Goal: Find specific fact: Find specific fact

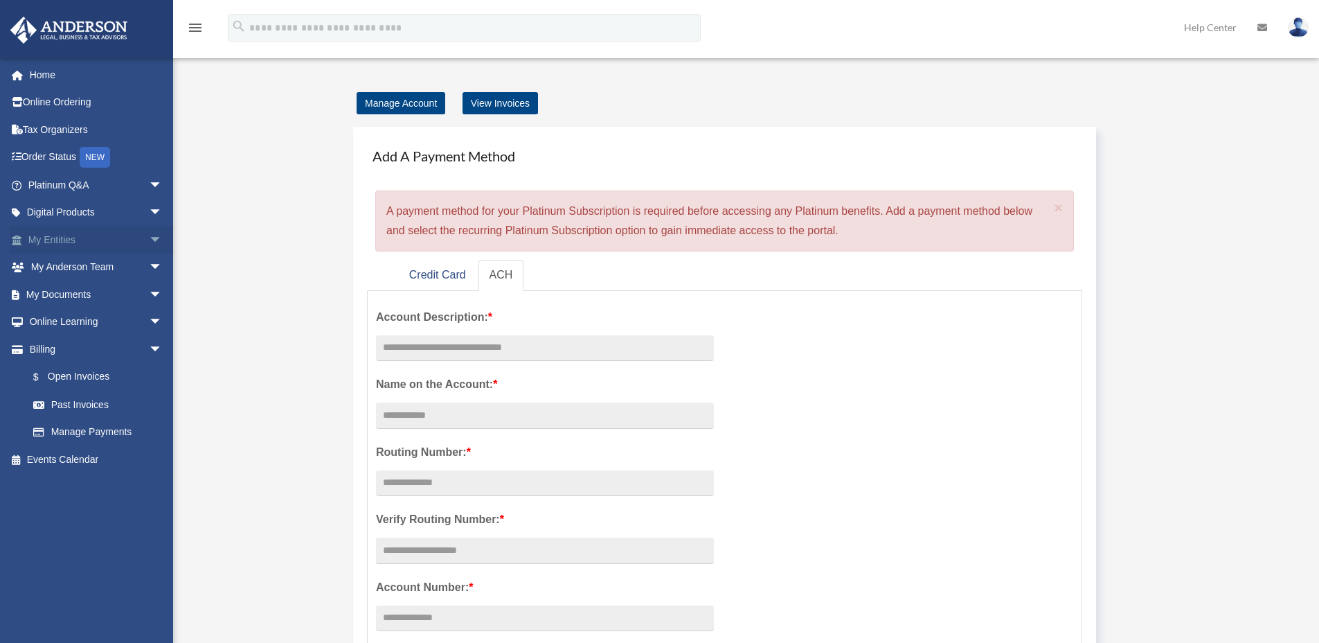
click at [149, 235] on span "arrow_drop_down" at bounding box center [163, 240] width 28 height 28
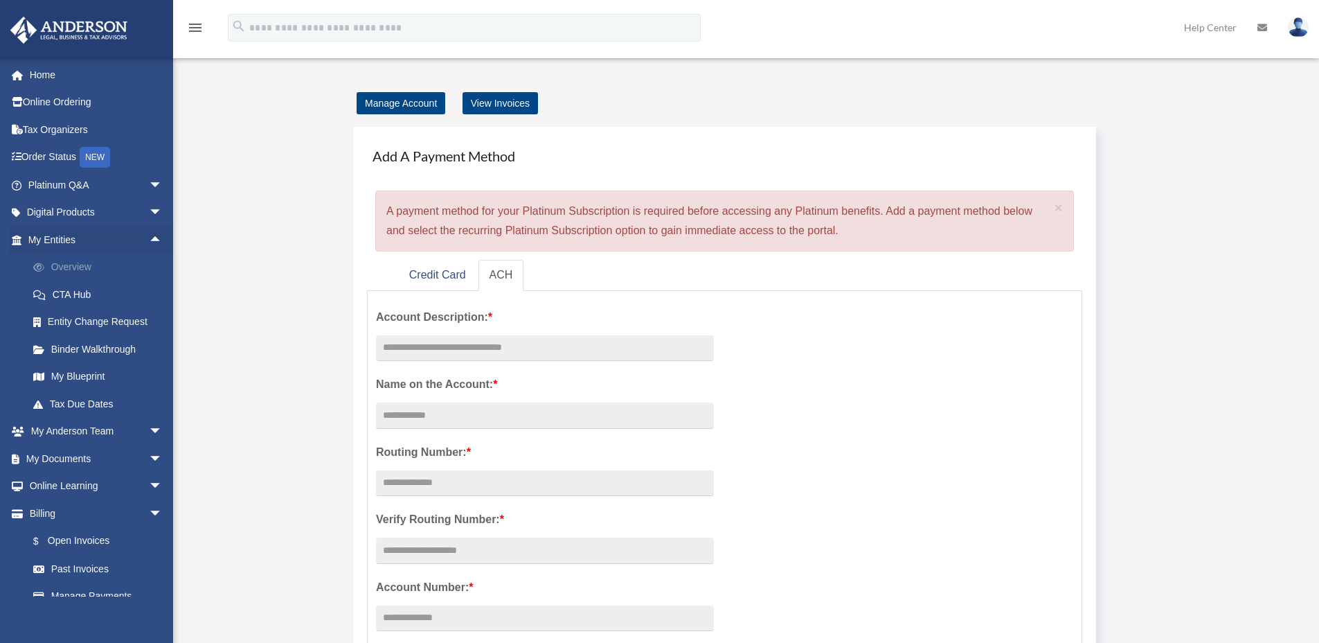
click at [132, 257] on link "Overview" at bounding box center [101, 267] width 164 height 28
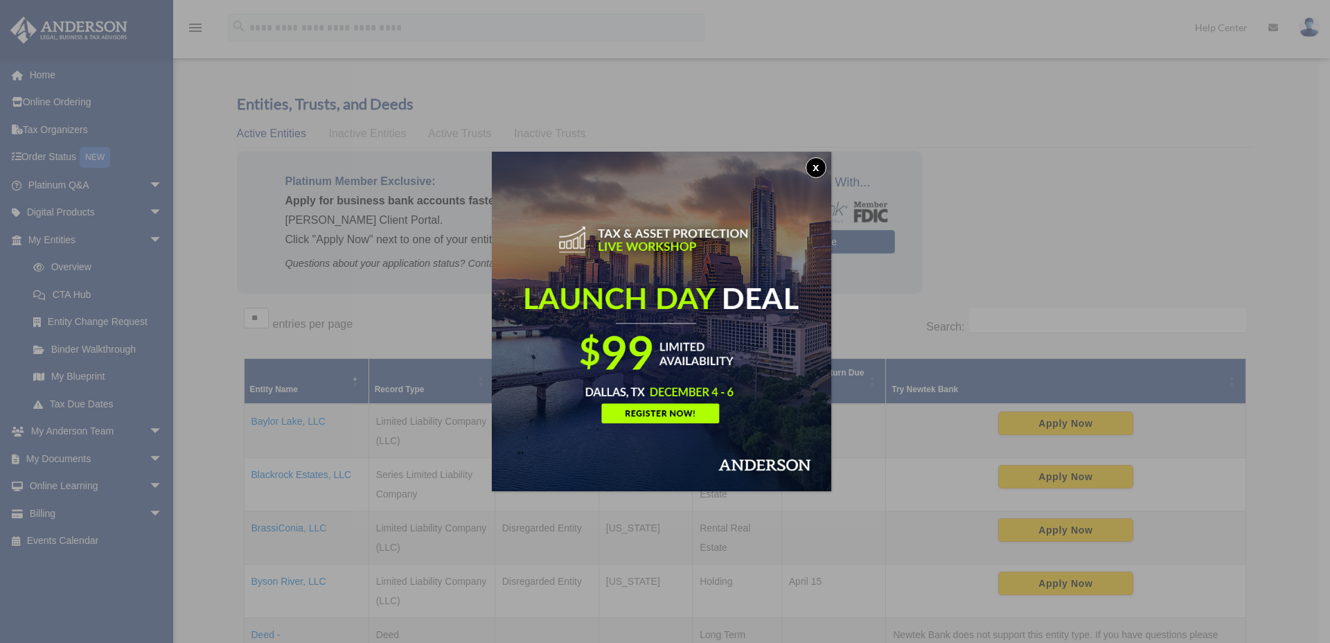
click at [822, 166] on button "x" at bounding box center [815, 167] width 21 height 21
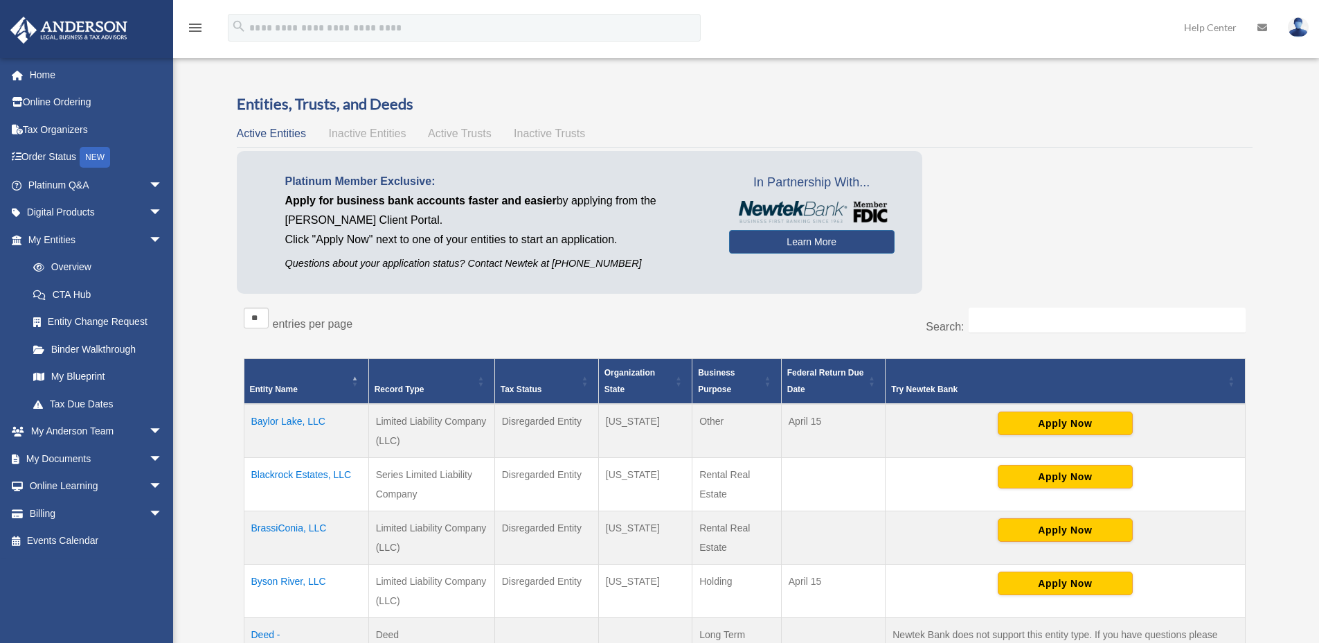
scroll to position [253, 0]
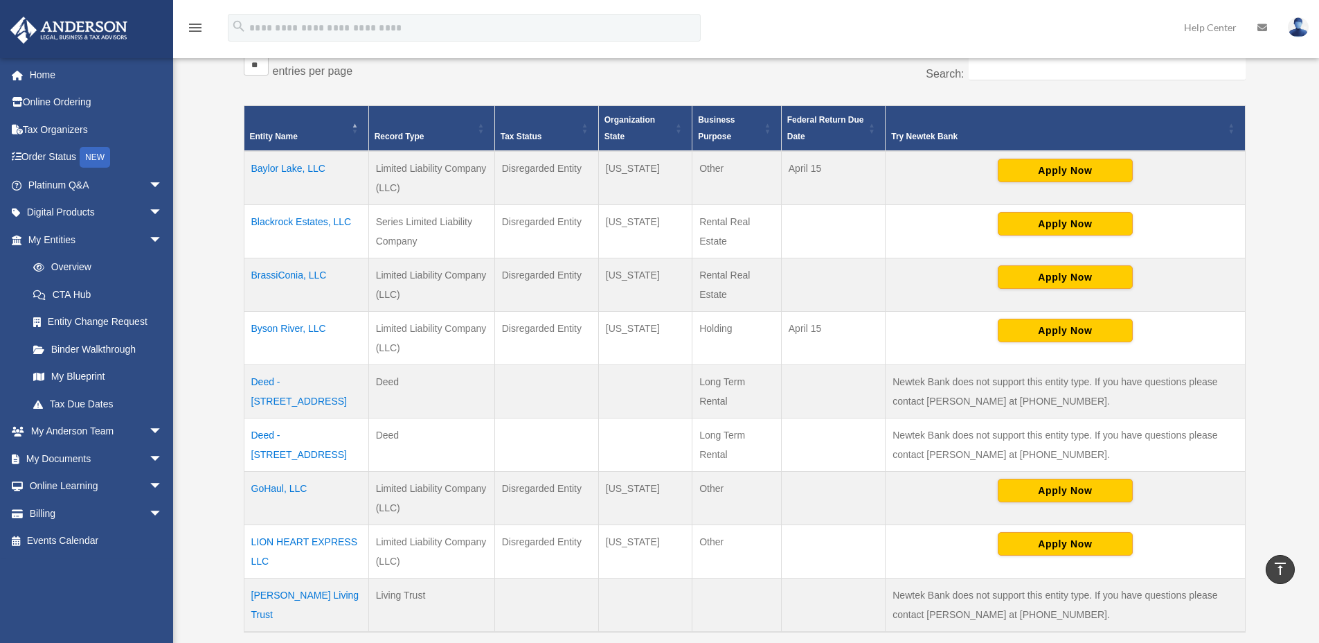
click at [311, 332] on td "Byson River, LLC" at bounding box center [306, 338] width 125 height 53
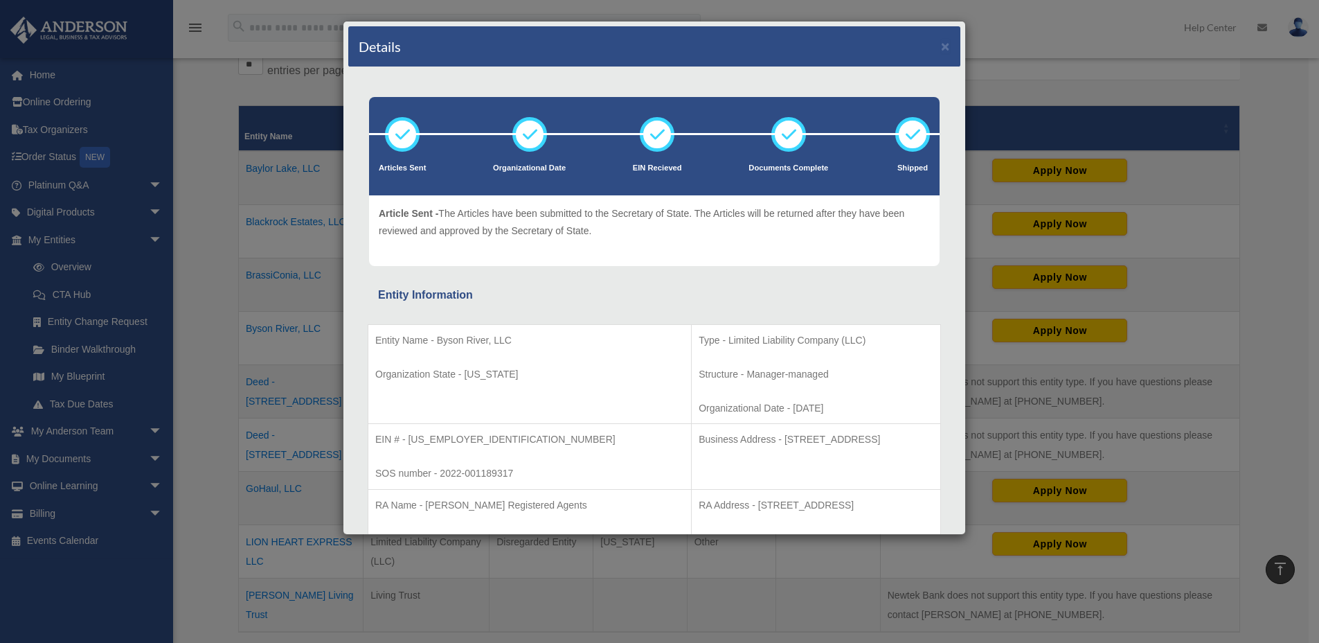
scroll to position [24, 0]
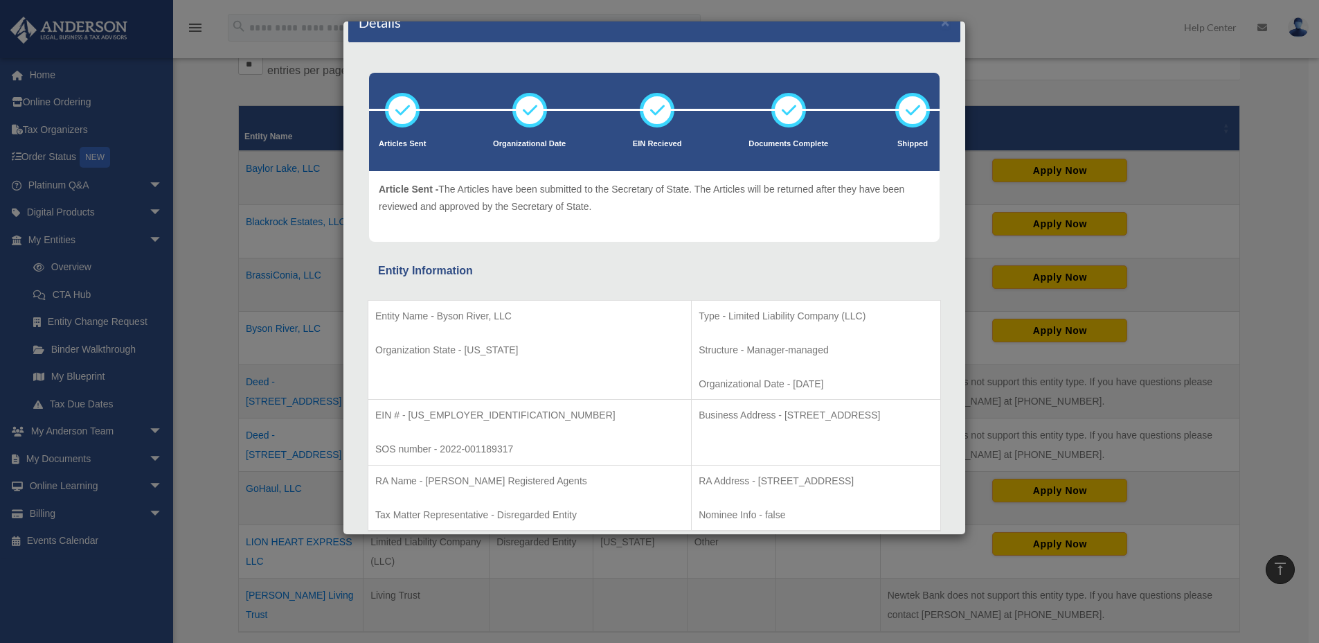
click at [438, 413] on p "EIN # - [US_EMPLOYER_IDENTIFICATION_NUMBER]" at bounding box center [529, 415] width 309 height 17
click at [409, 413] on p "EIN # - [US_EMPLOYER_IDENTIFICATION_NUMBER]" at bounding box center [529, 415] width 309 height 17
drag, startPoint x: 408, startPoint y: 413, endPoint x: 481, endPoint y: 415, distance: 73.4
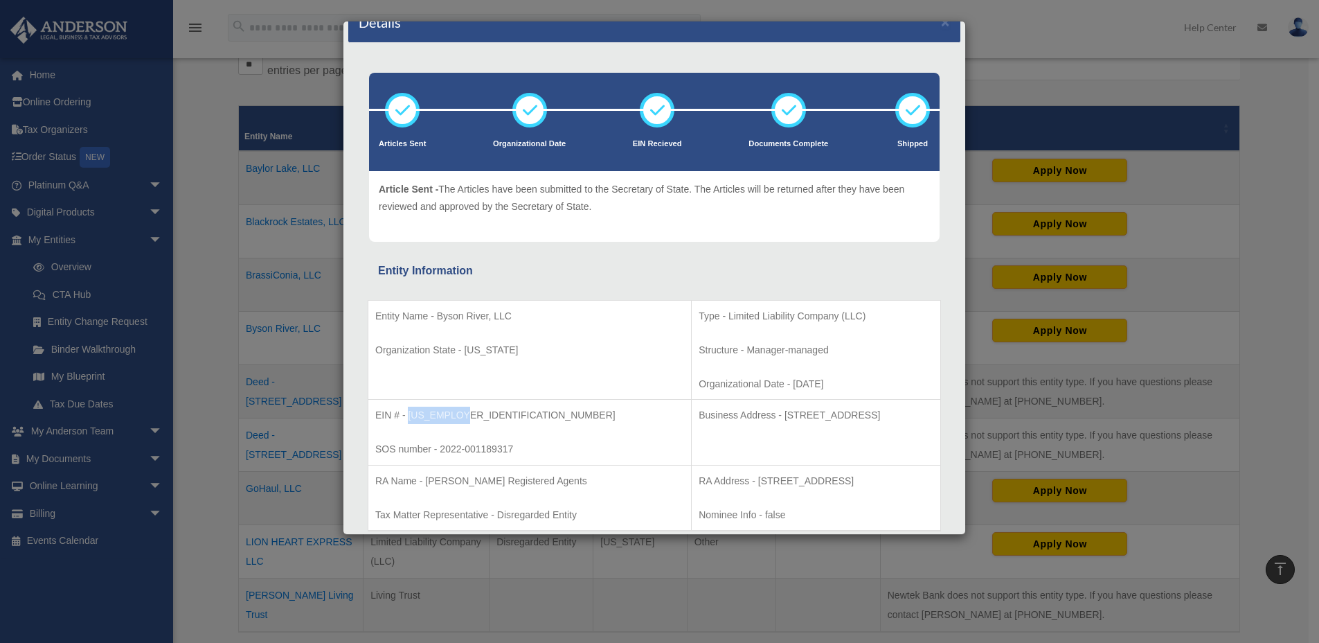
click at [481, 415] on p "EIN # - [US_EMPLOYER_IDENTIFICATION_NUMBER]" at bounding box center [529, 415] width 309 height 17
copy p "[US_EMPLOYER_IDENTIFICATION_NUMBER]"
drag, startPoint x: 693, startPoint y: 413, endPoint x: 867, endPoint y: 416, distance: 174.5
click at [867, 416] on p "Business Address - [STREET_ADDRESS]" at bounding box center [816, 415] width 235 height 17
copy p "[STREET_ADDRESS]"
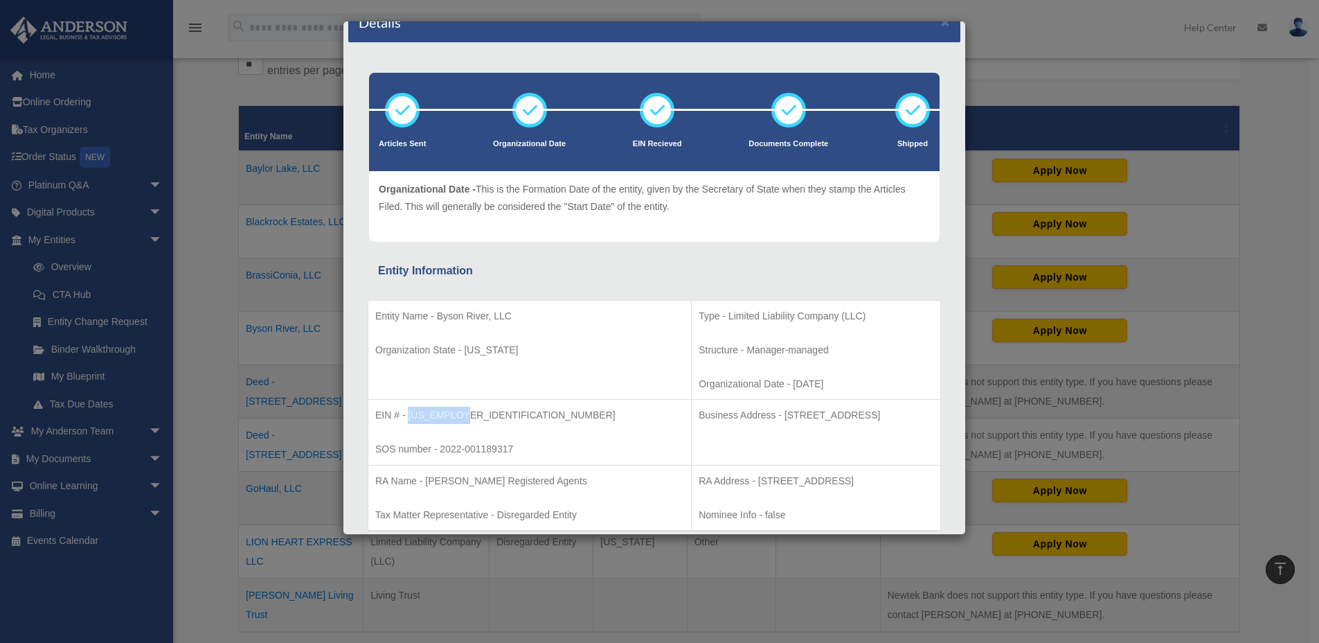
scroll to position [0, 0]
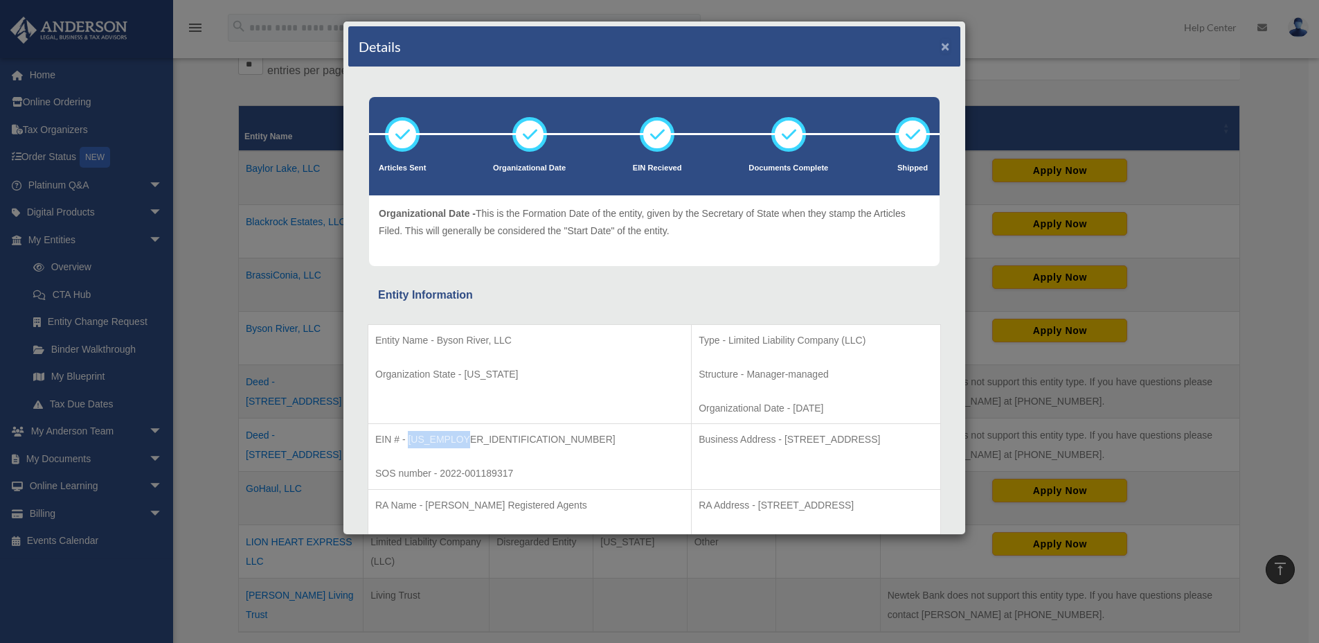
click at [941, 48] on button "×" at bounding box center [945, 46] width 9 height 15
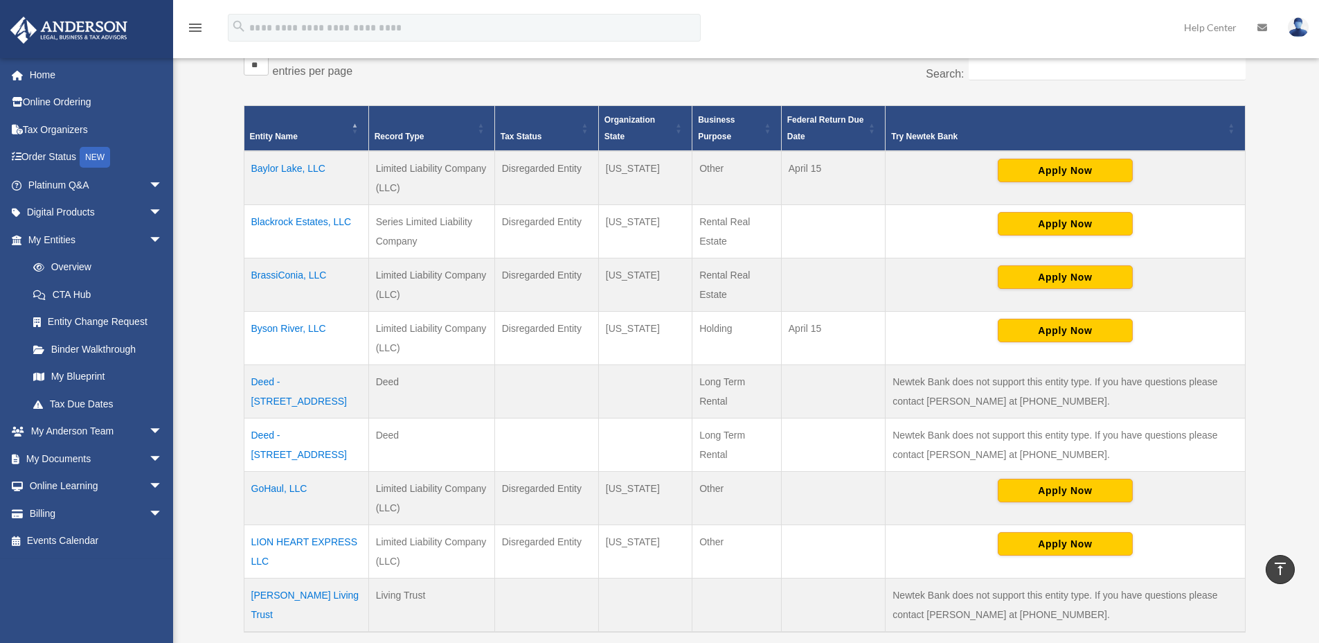
click at [1306, 30] on img at bounding box center [1298, 27] width 21 height 20
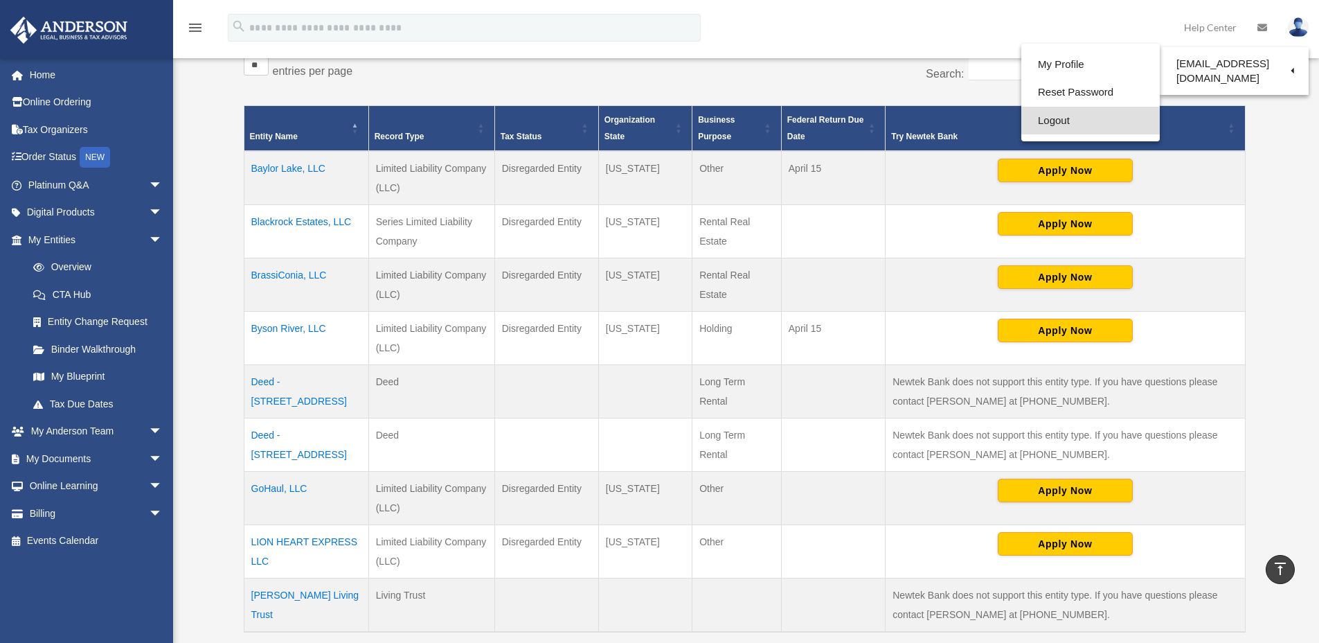
click at [1055, 115] on link "Logout" at bounding box center [1091, 121] width 139 height 28
